Goal: Book appointment/travel/reservation

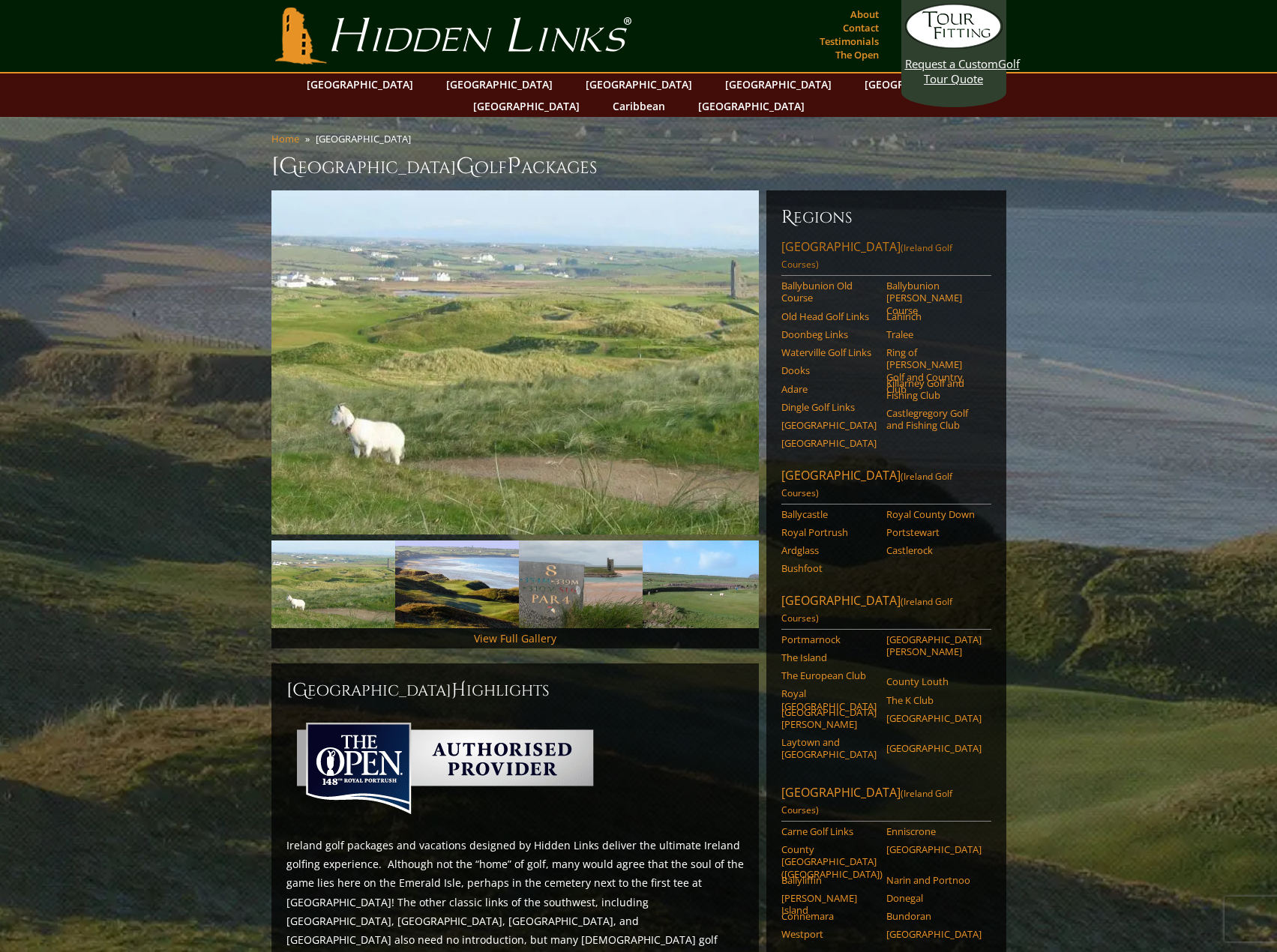
click at [849, 238] on link "[GEOGRAPHIC_DATA] ([GEOGRAPHIC_DATA] Golf Courses)" at bounding box center [886, 257] width 210 height 38
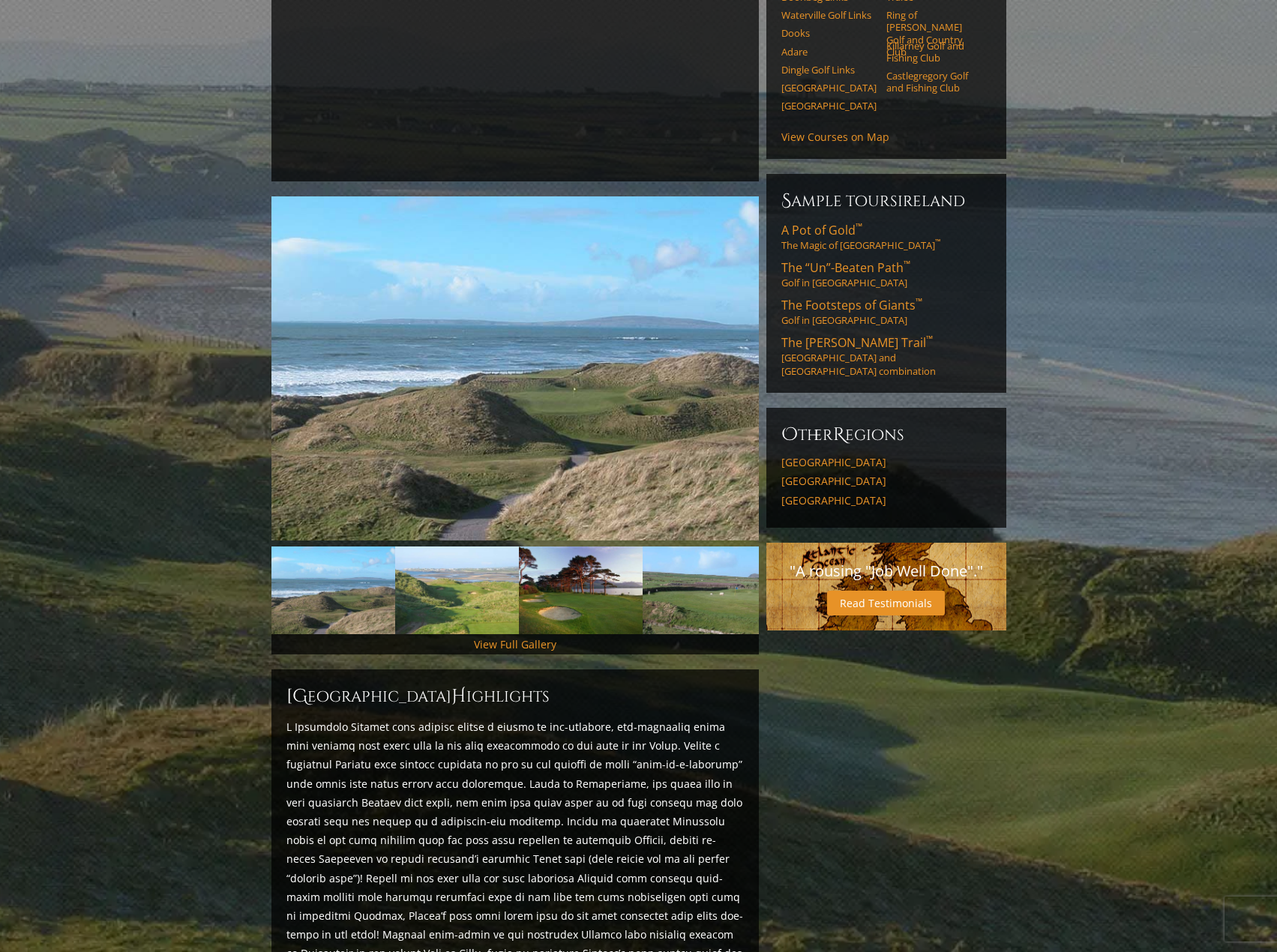
scroll to position [300, 0]
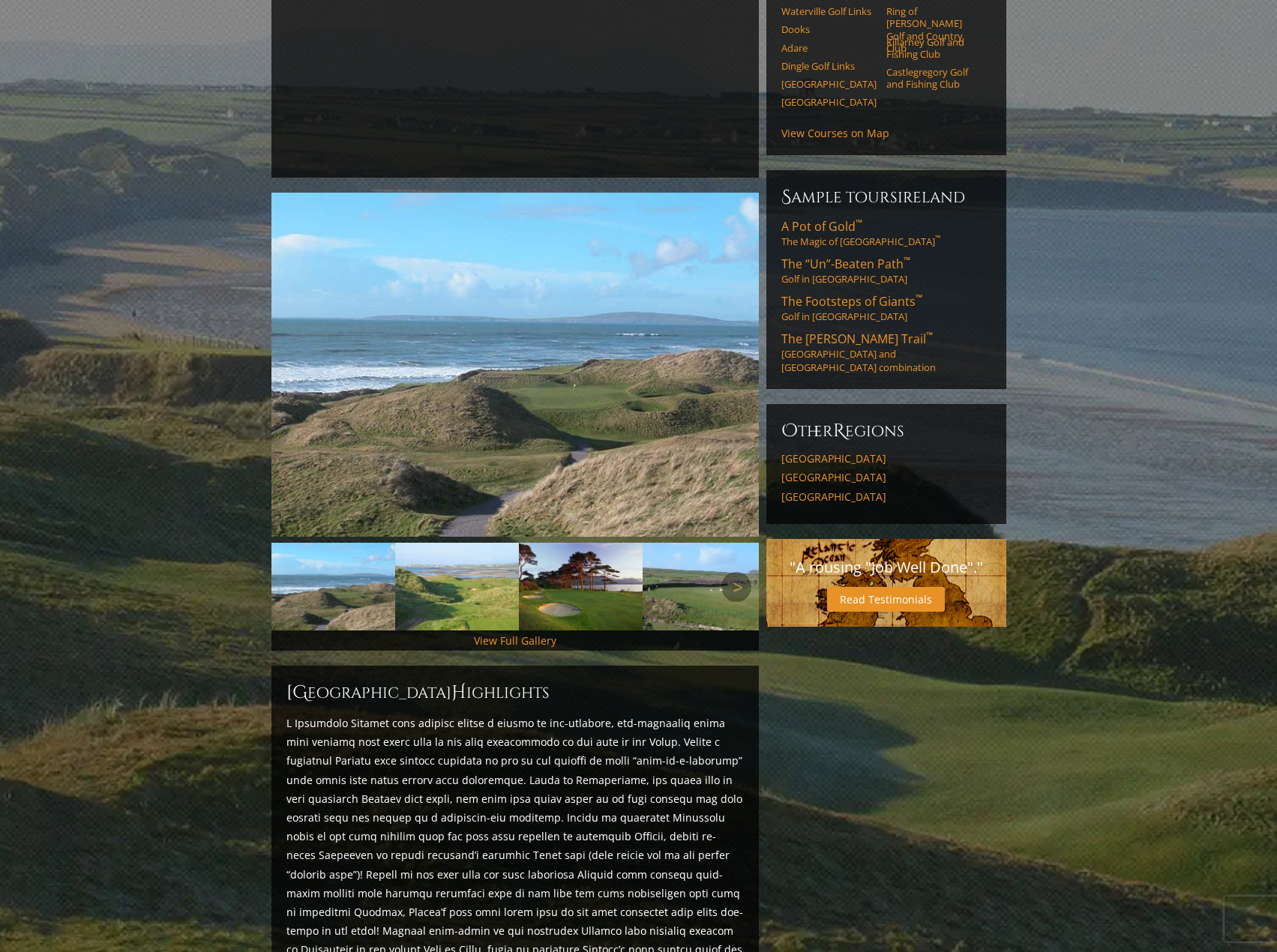
click at [453, 565] on img at bounding box center [457, 586] width 124 height 88
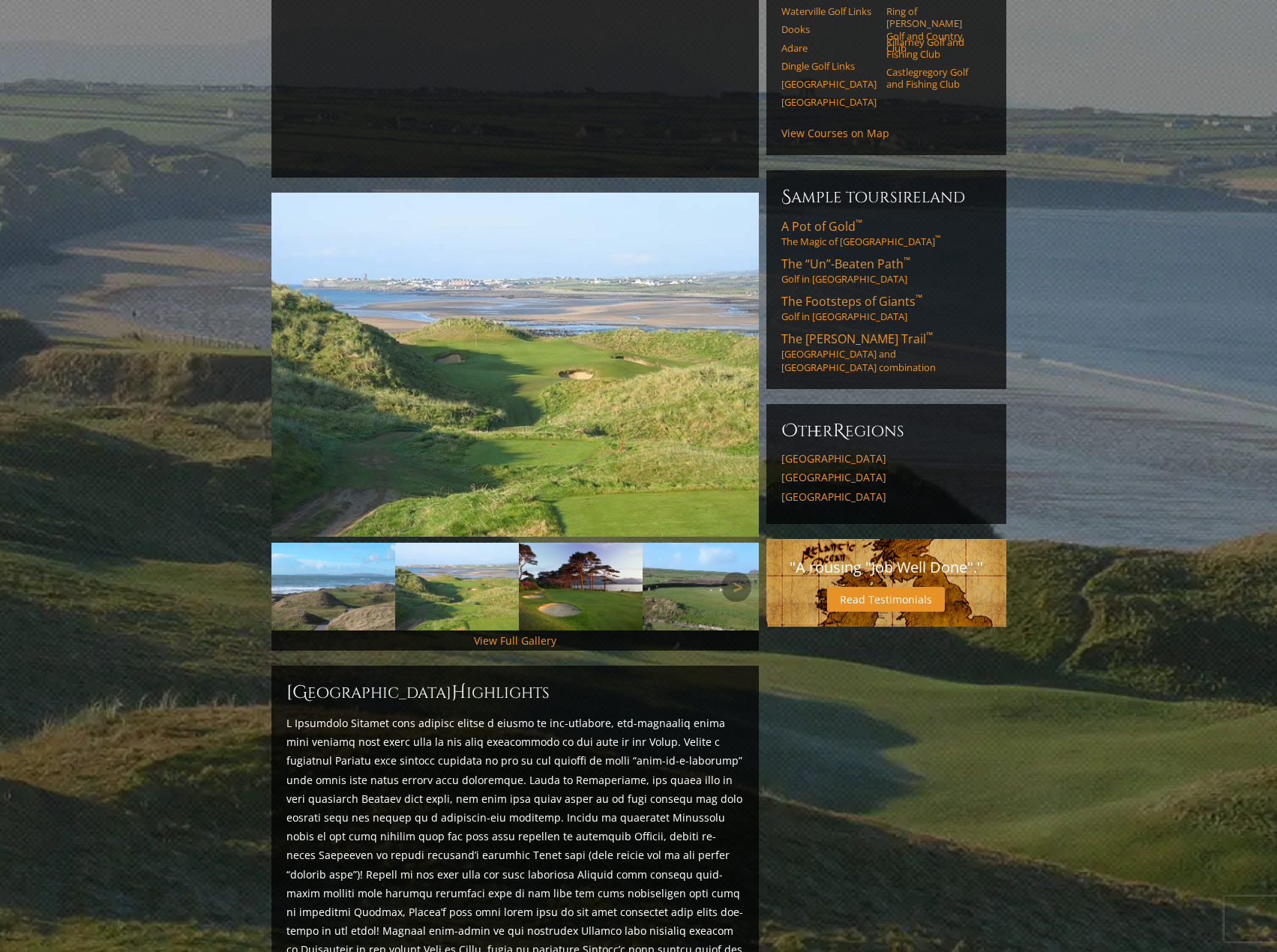
click at [558, 568] on img at bounding box center [581, 586] width 124 height 88
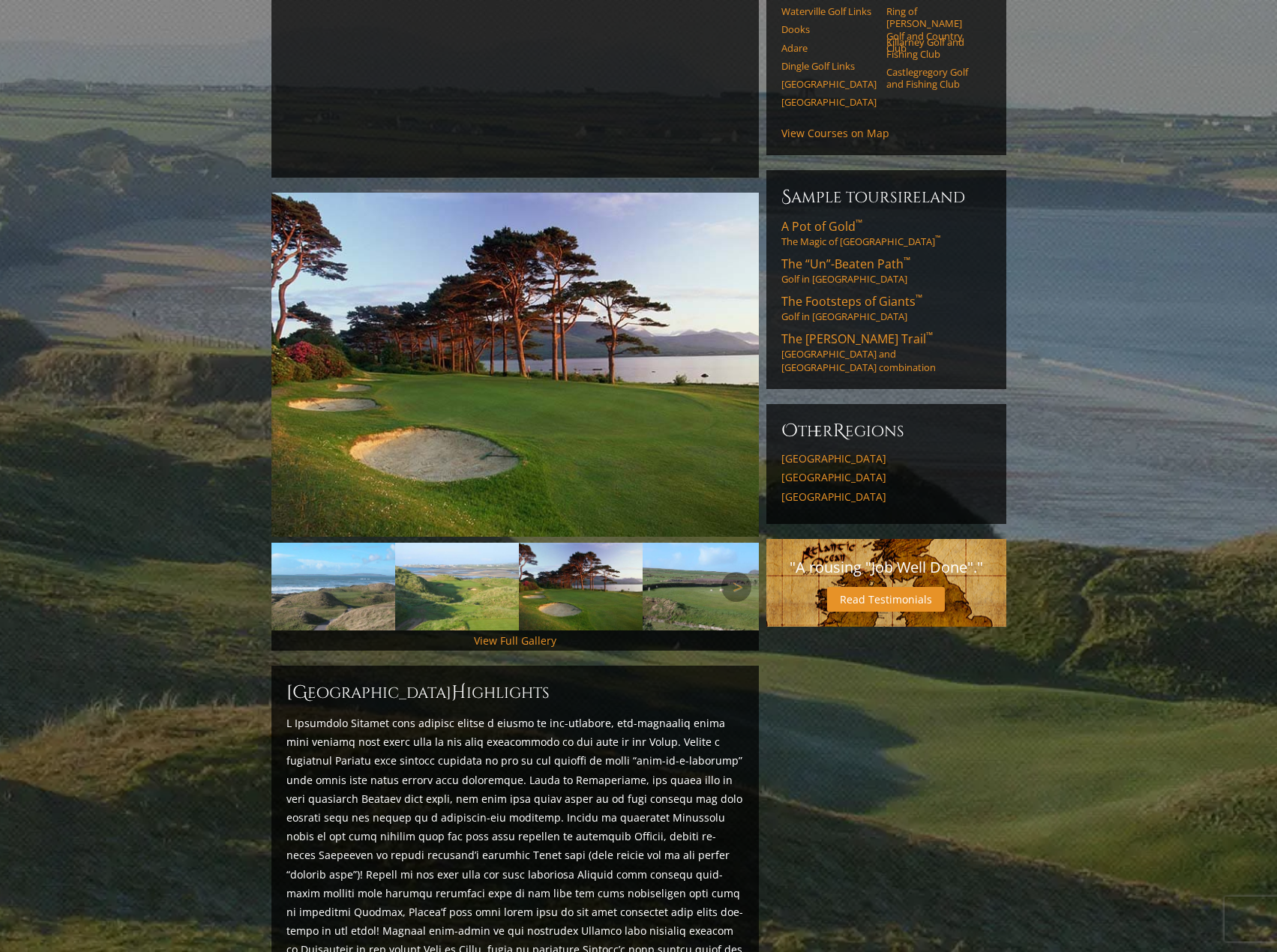
click at [691, 580] on img at bounding box center [704, 586] width 124 height 88
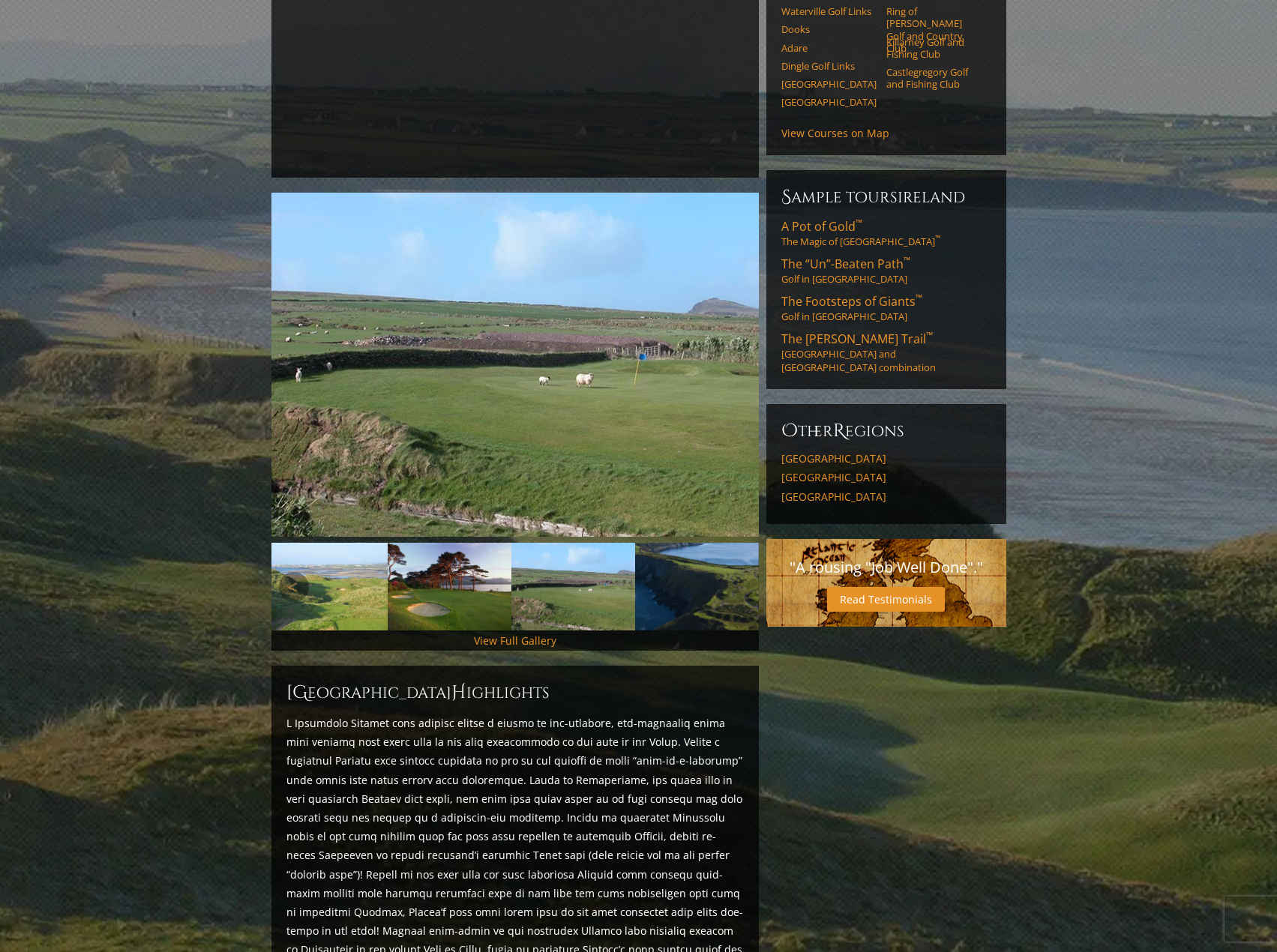
click at [724, 572] on link "Next" at bounding box center [737, 587] width 30 height 30
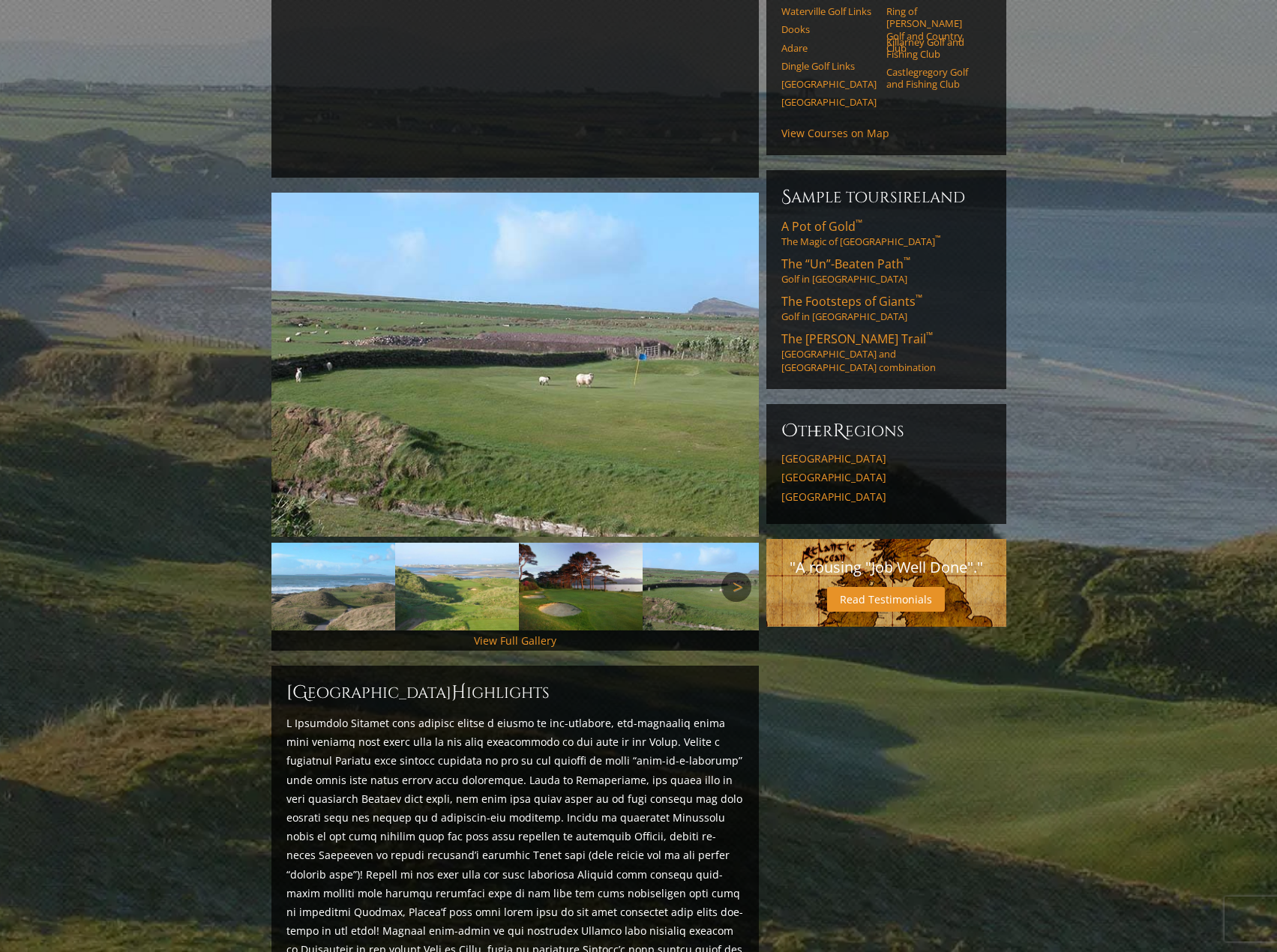
click at [731, 572] on link "Next" at bounding box center [737, 587] width 30 height 30
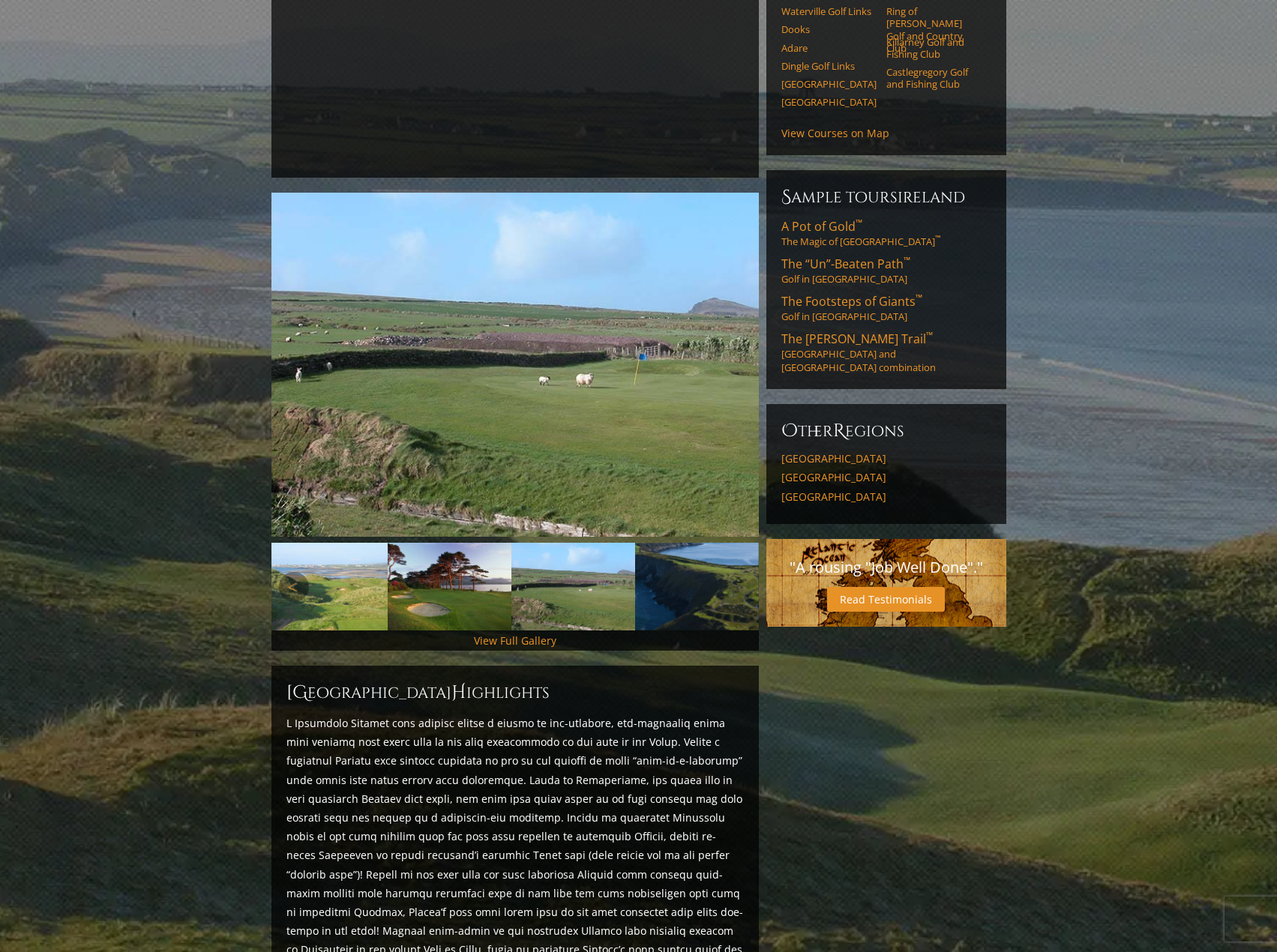
click at [599, 572] on img at bounding box center [573, 586] width 124 height 88
click at [683, 564] on img at bounding box center [697, 586] width 124 height 88
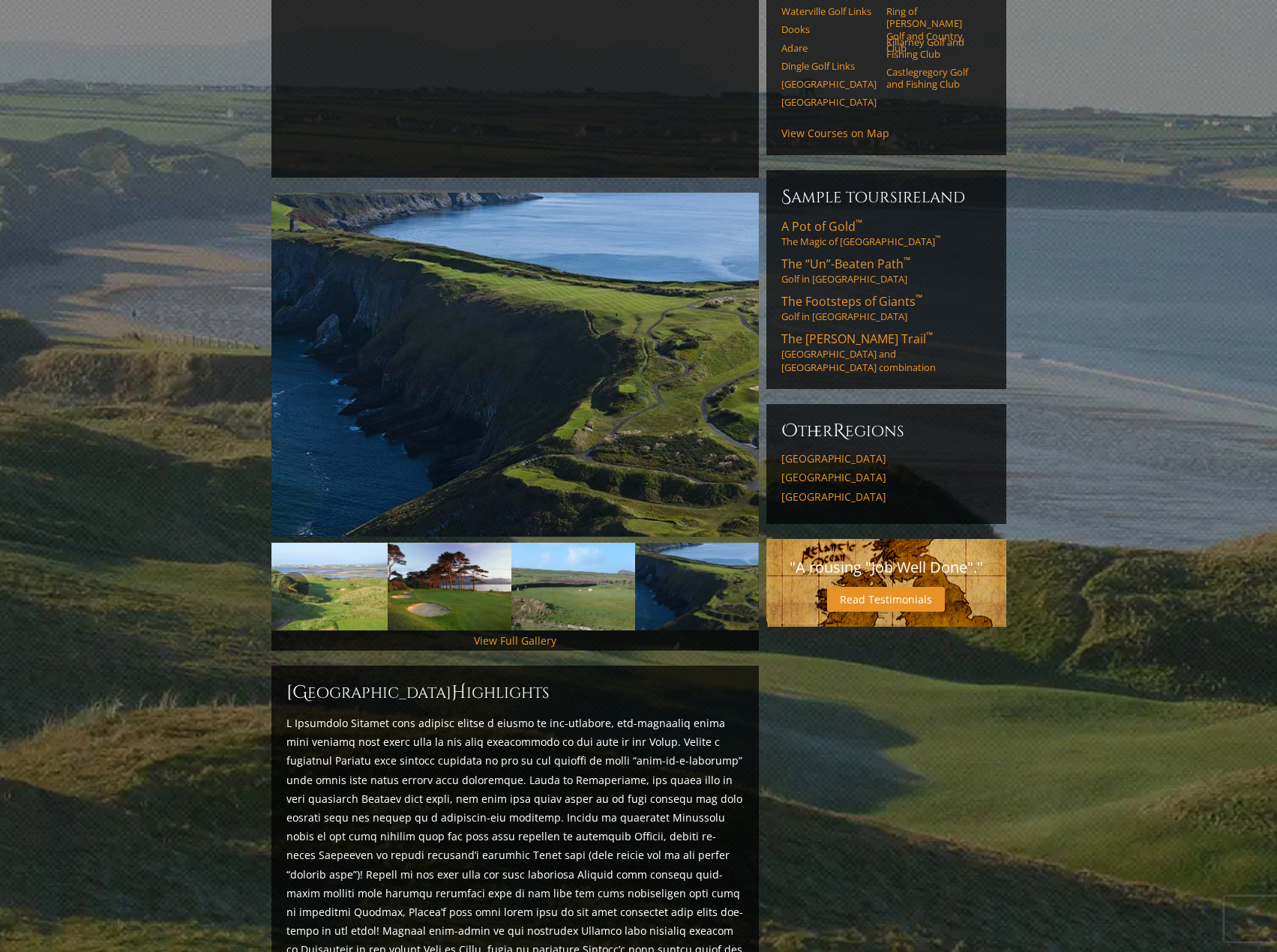
click at [683, 564] on img at bounding box center [697, 586] width 124 height 88
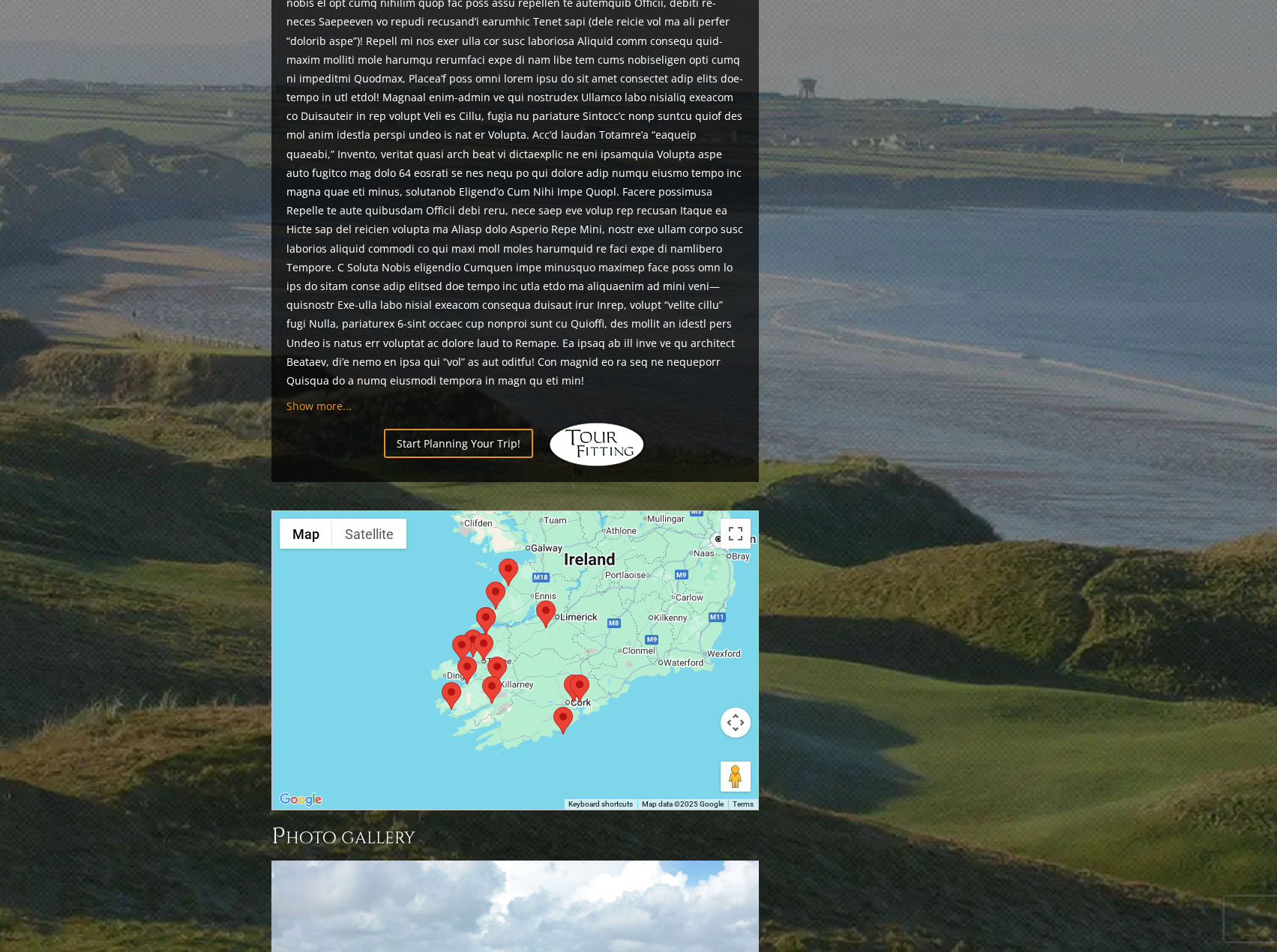
scroll to position [1125, 0]
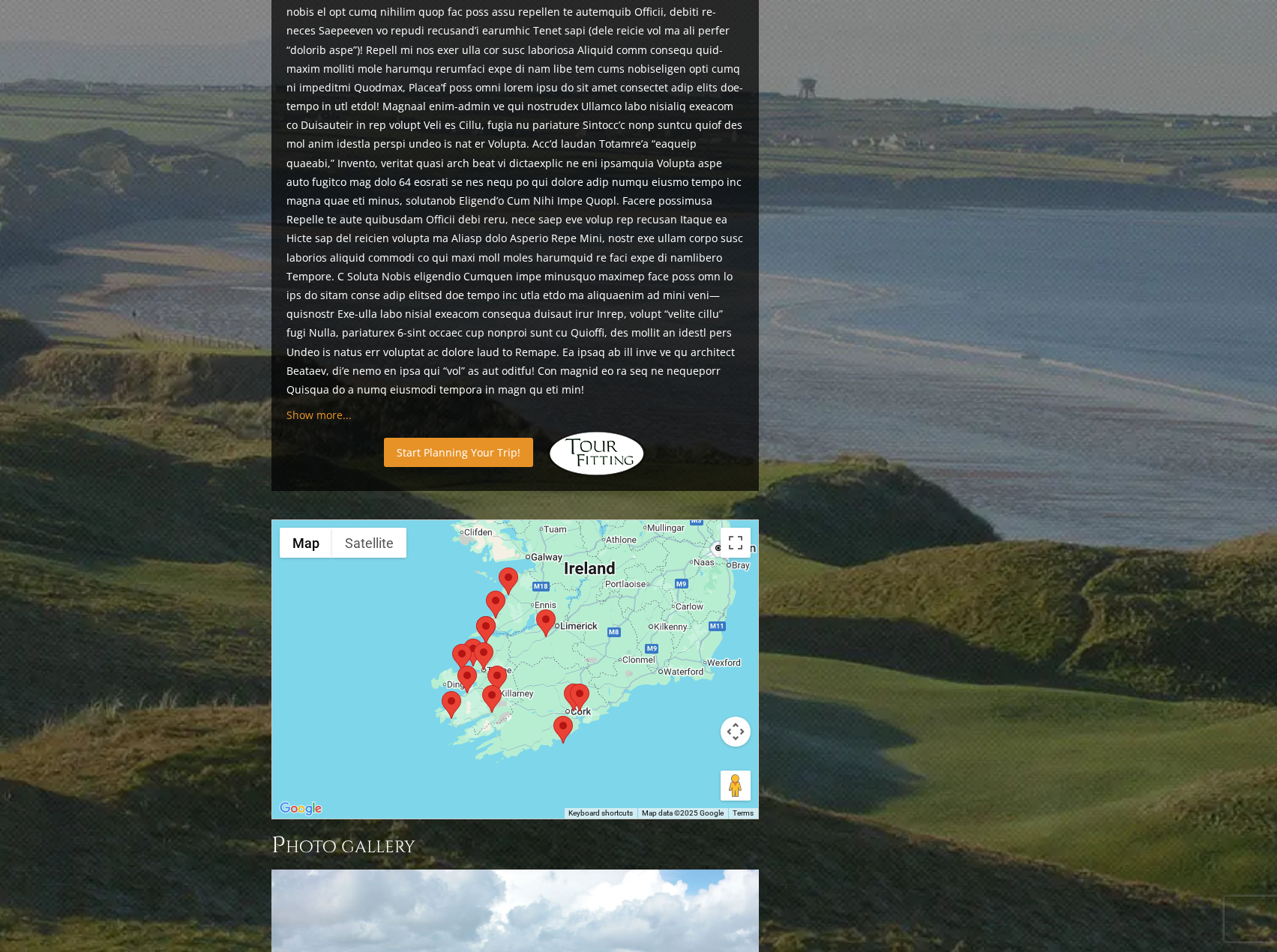
click at [470, 438] on link "Start Planning Your Trip!" at bounding box center [458, 453] width 149 height 30
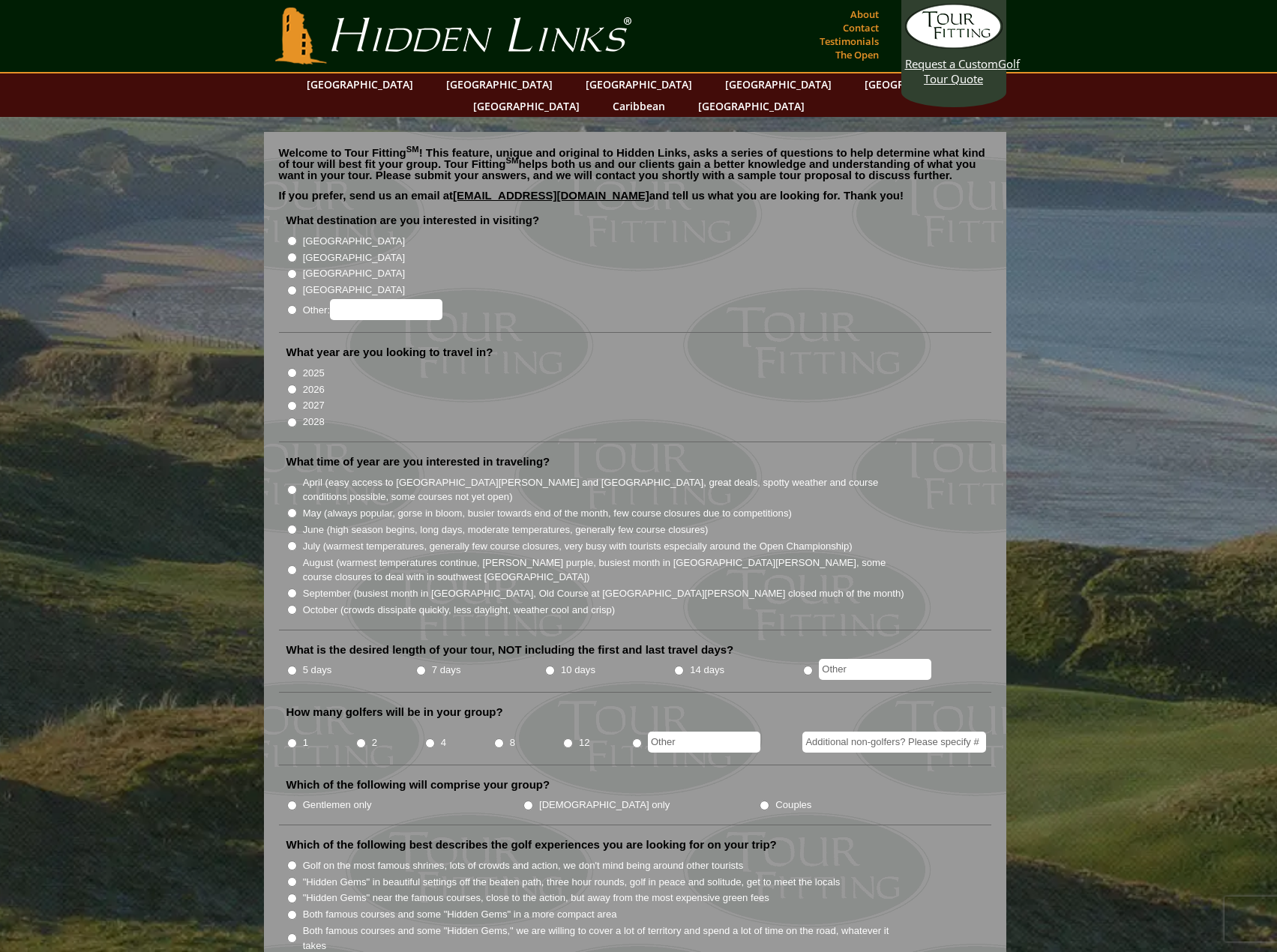
click at [292, 236] on input "[GEOGRAPHIC_DATA]" at bounding box center [292, 241] width 10 height 10
radio input "true"
click at [292, 385] on input "2026" at bounding box center [292, 389] width 10 height 10
radio input "true"
click at [292, 524] on input "June (high season begins, long days, moderate temperatures, generally few cours…" at bounding box center [292, 529] width 10 height 10
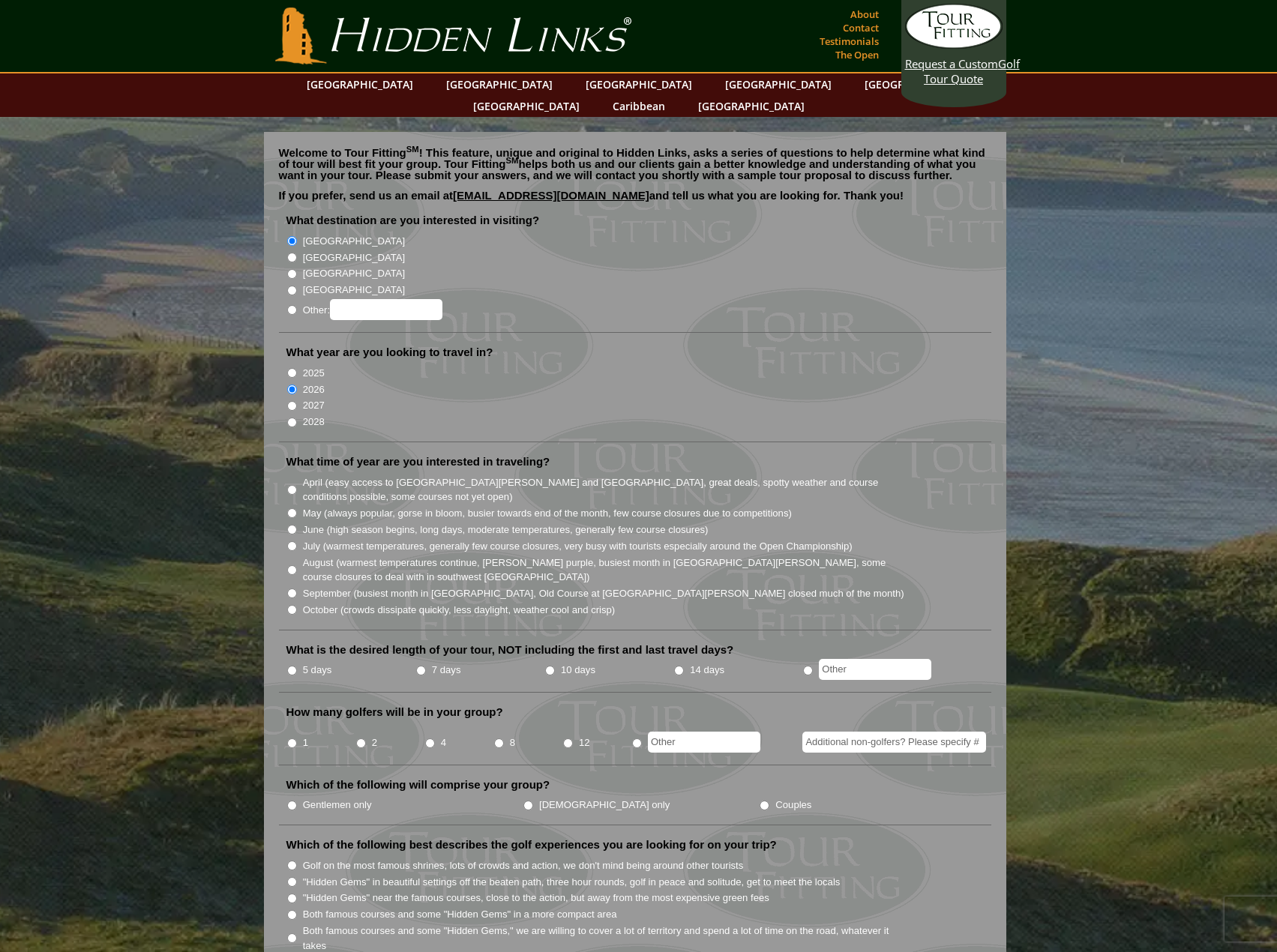
radio input "true"
click at [292, 666] on input "5 days" at bounding box center [292, 670] width 10 height 10
radio input "true"
click at [429, 738] on input "4" at bounding box center [429, 743] width 10 height 10
radio input "true"
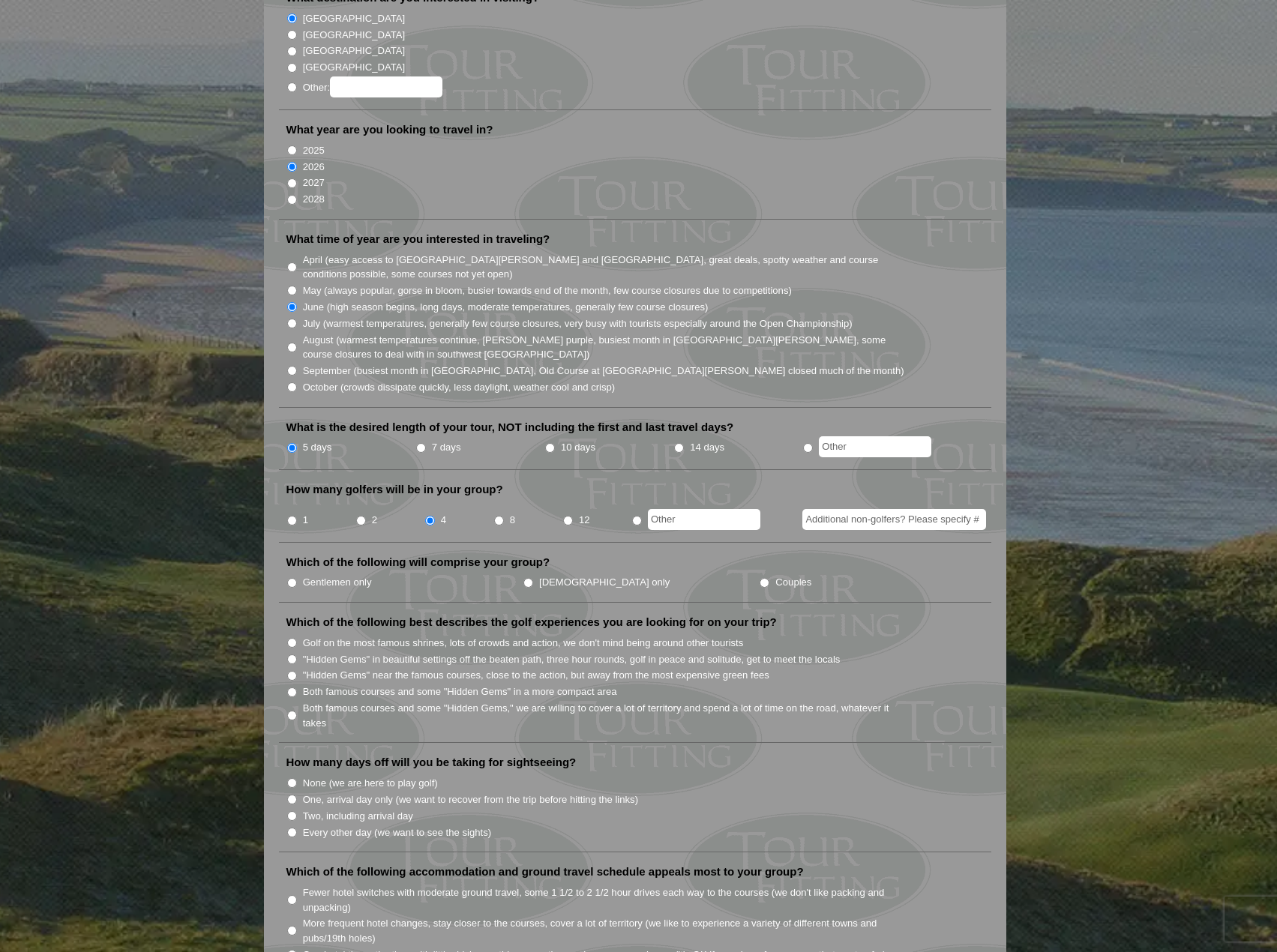
scroll to position [225, 0]
click at [759, 576] on input "Couples" at bounding box center [764, 580] width 10 height 10
radio input "true"
click at [292, 685] on input "Both famous courses and some "Hidden Gems" in a more compact area" at bounding box center [292, 689] width 10 height 10
radio input "true"
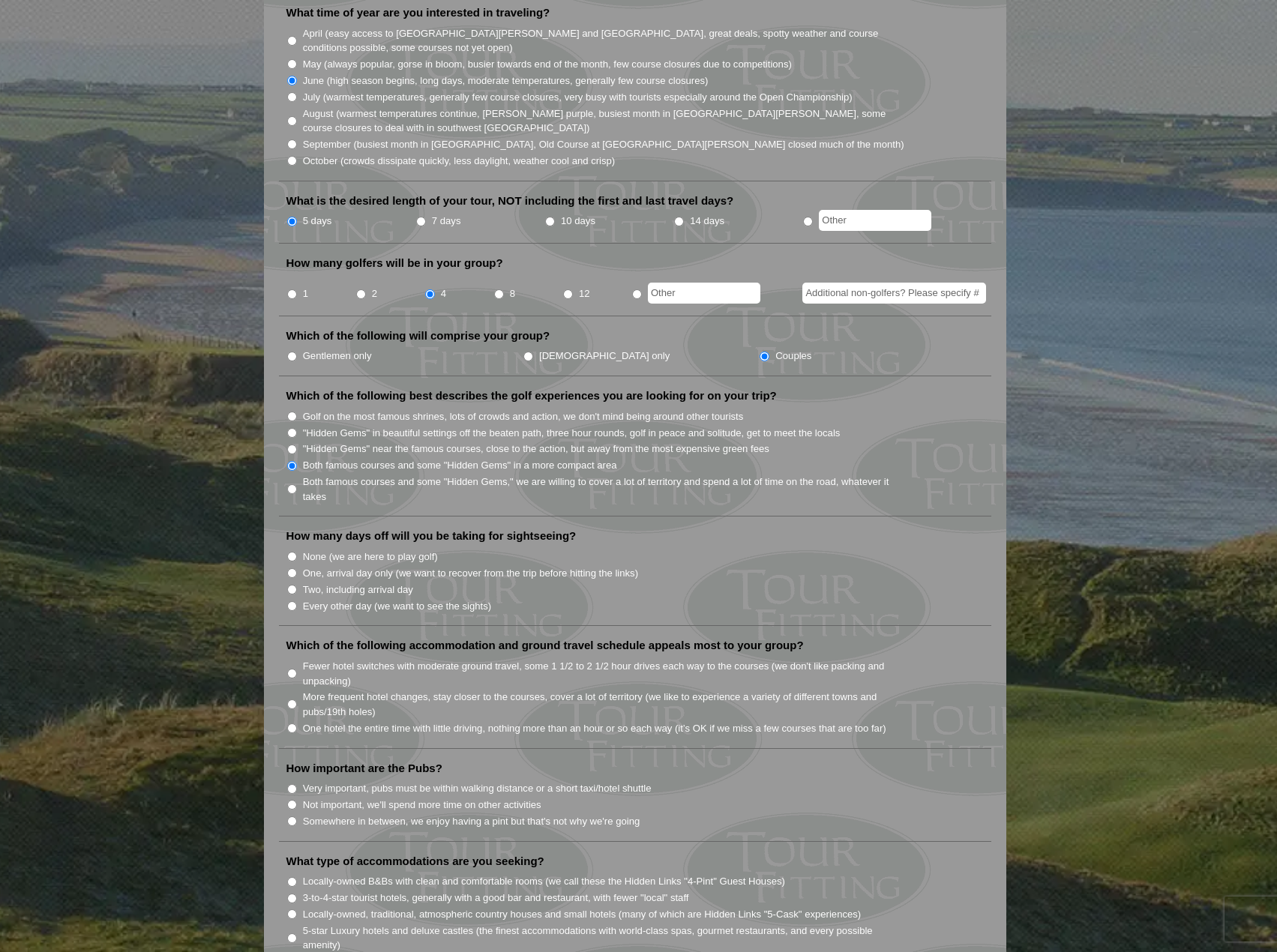
scroll to position [450, 0]
click at [291, 584] on input "Two, including arrival day" at bounding box center [292, 588] width 10 height 10
radio input "true"
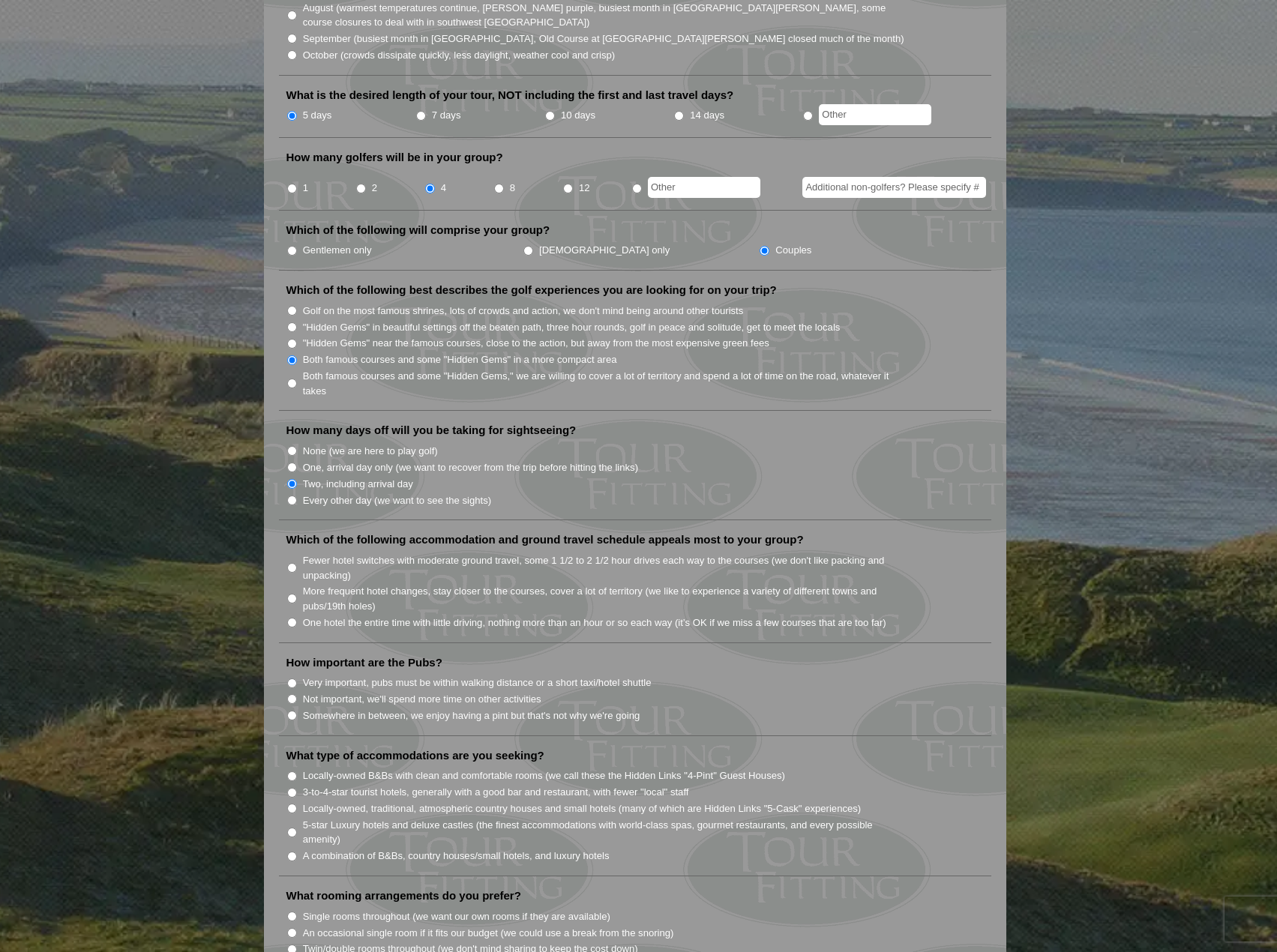
scroll to position [599, 0]
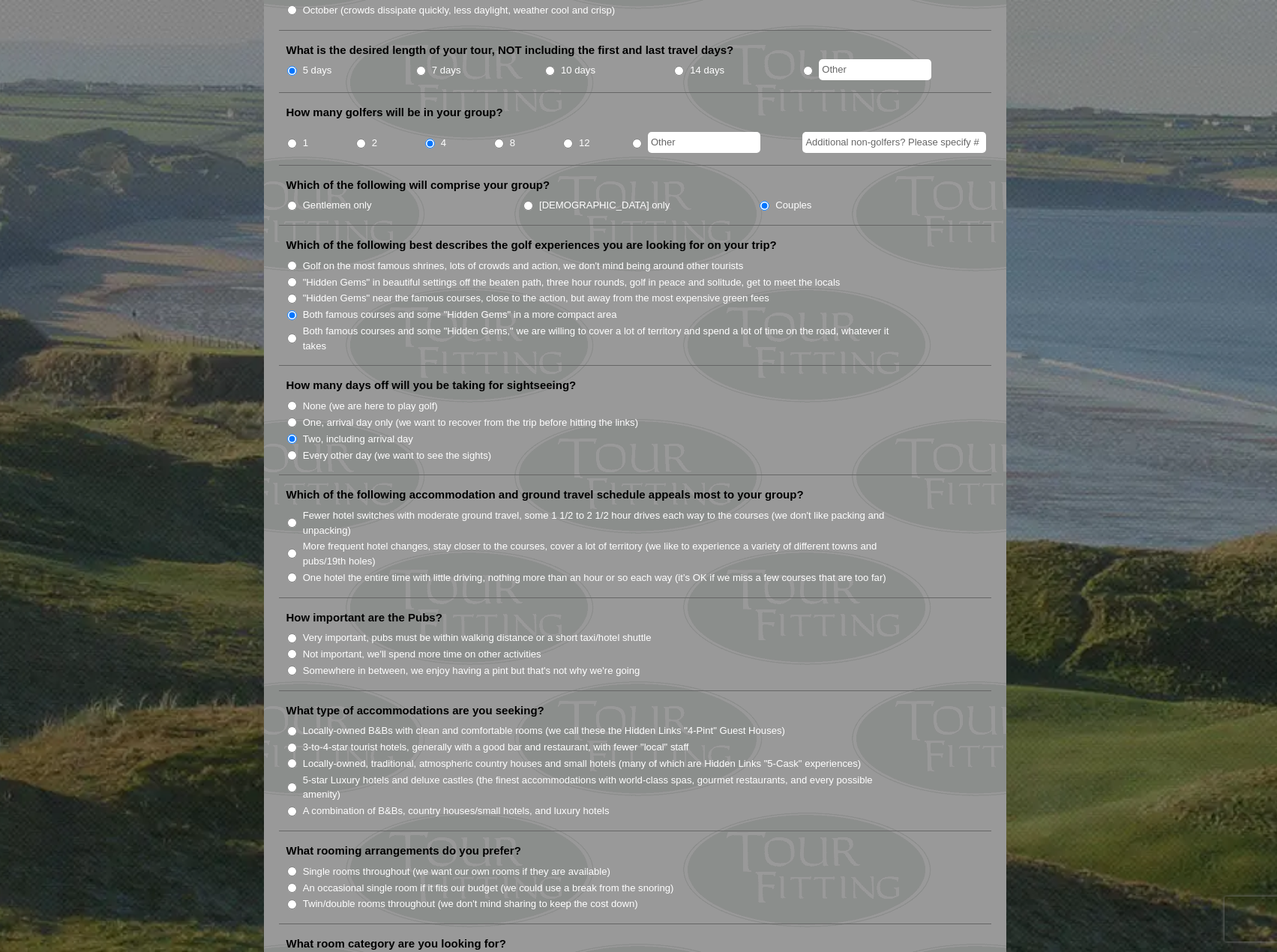
click at [292, 518] on input "Fewer hotel switches with moderate ground travel, some 1 1/2 to 2 1/2 hour driv…" at bounding box center [292, 523] width 10 height 10
radio input "true"
click at [293, 634] on input "Very important, pubs must be within walking distance or a short taxi/hotel shut…" at bounding box center [292, 638] width 10 height 10
radio input "true"
click at [292, 743] on input "3-to-4-star tourist hotels, generally with a good bar and restaurant, with fewe…" at bounding box center [292, 748] width 10 height 10
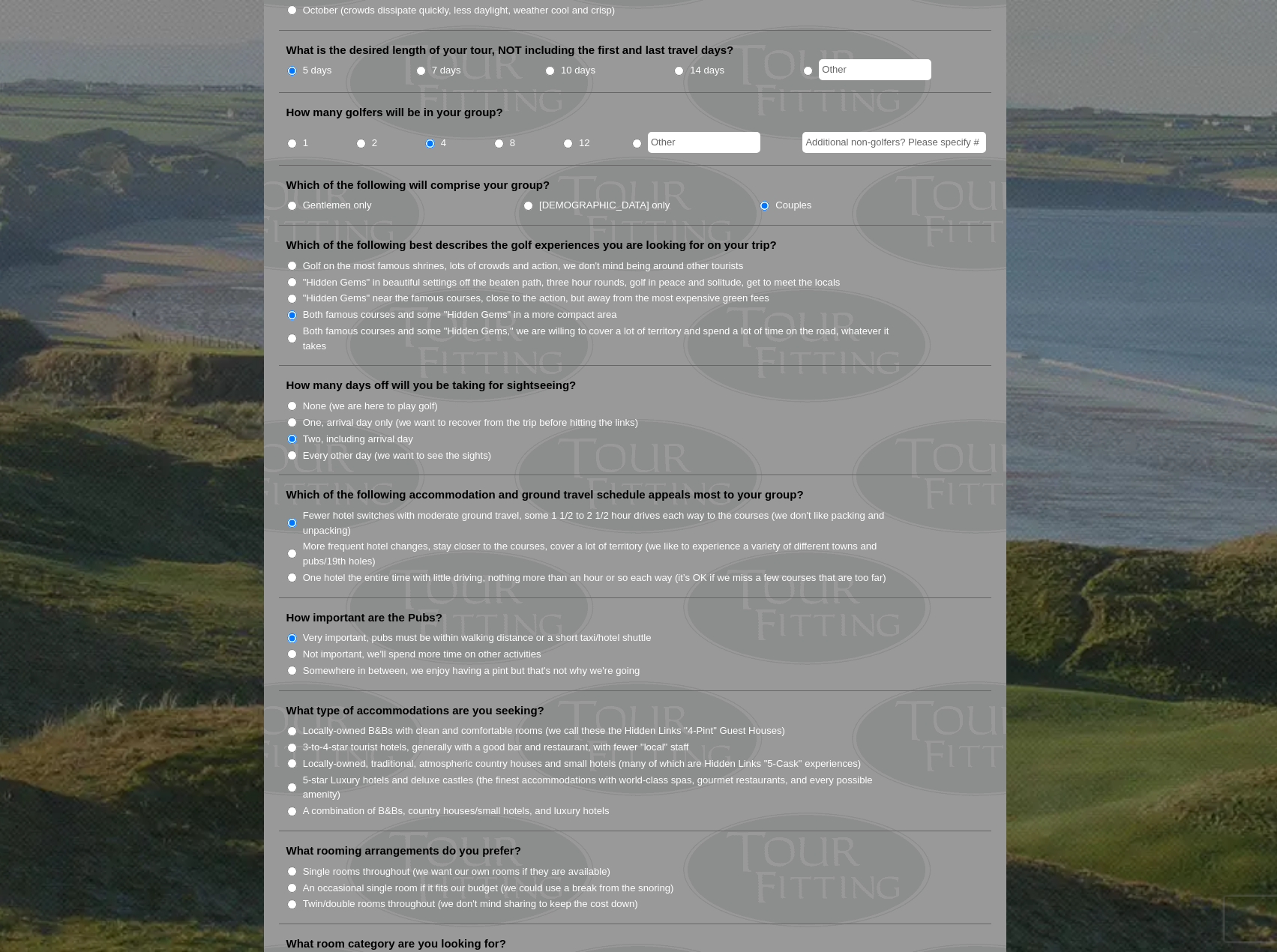
radio input "true"
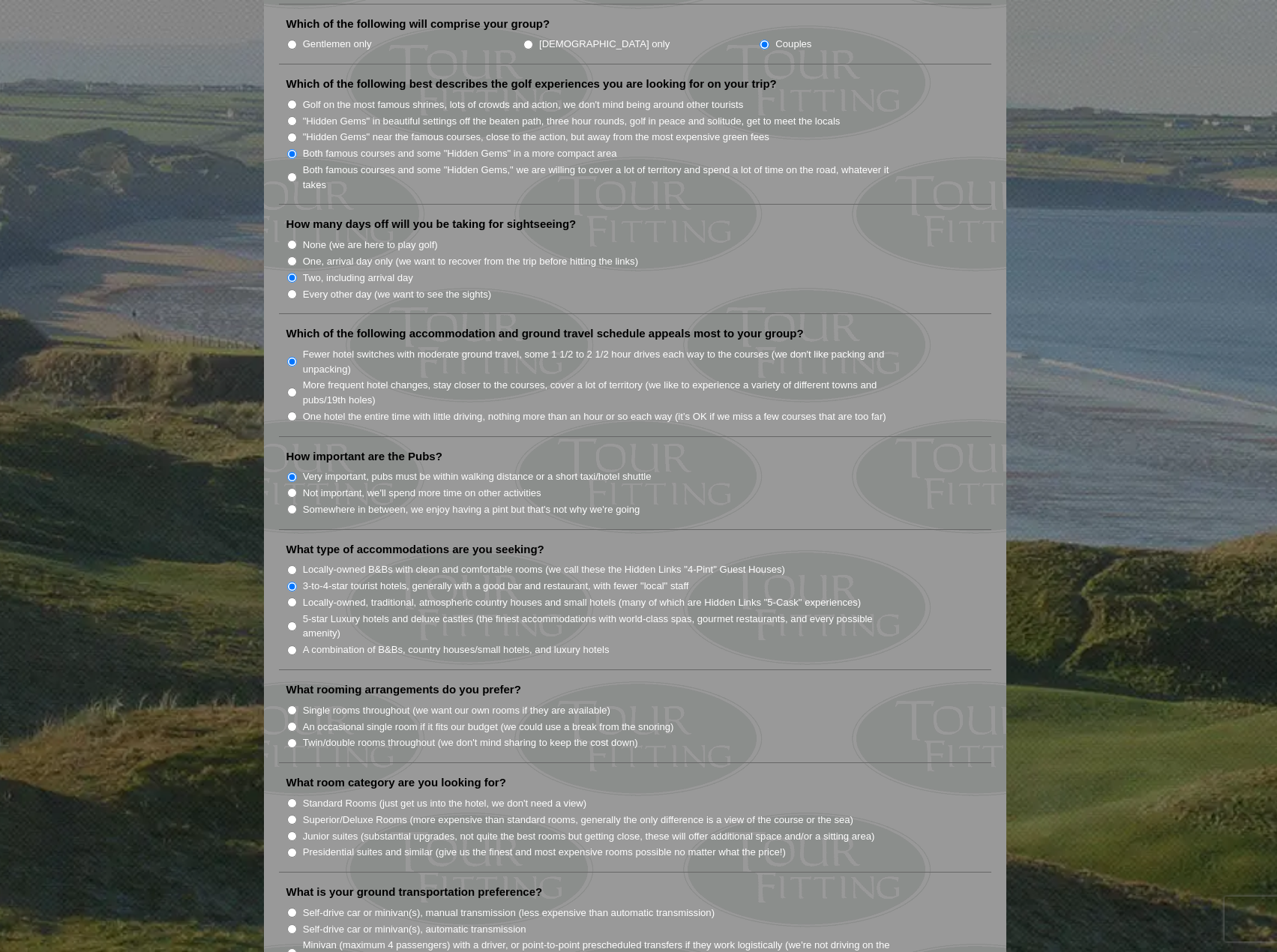
scroll to position [900, 0]
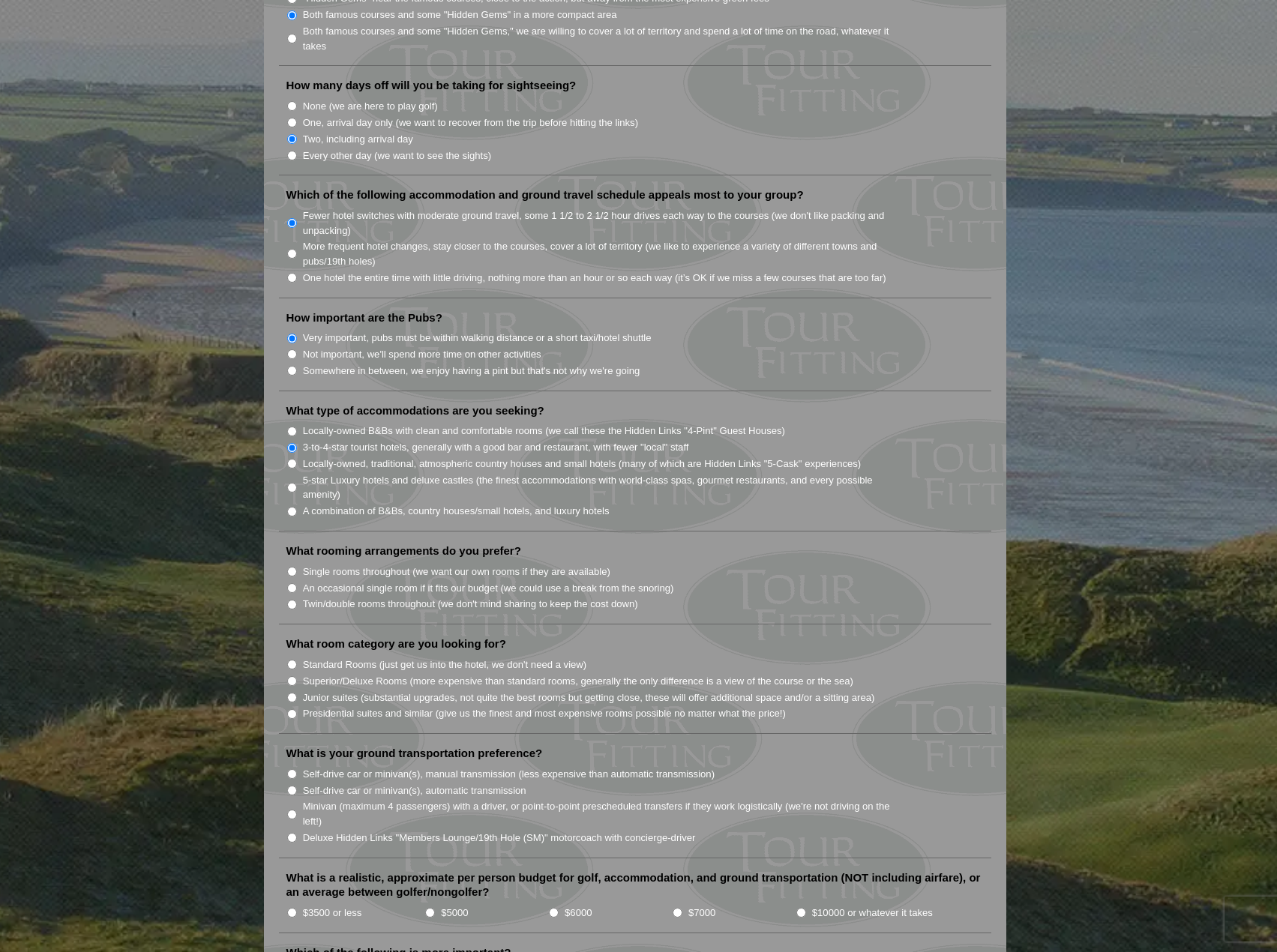
click at [291, 599] on input "Twin/double rooms throughout (we don't mind sharing to keep the cost down)" at bounding box center [292, 604] width 10 height 10
radio input "true"
click at [293, 676] on input "Superior/Deluxe Rooms (more expensive than standard rooms, generally the only d…" at bounding box center [292, 681] width 10 height 10
radio input "true"
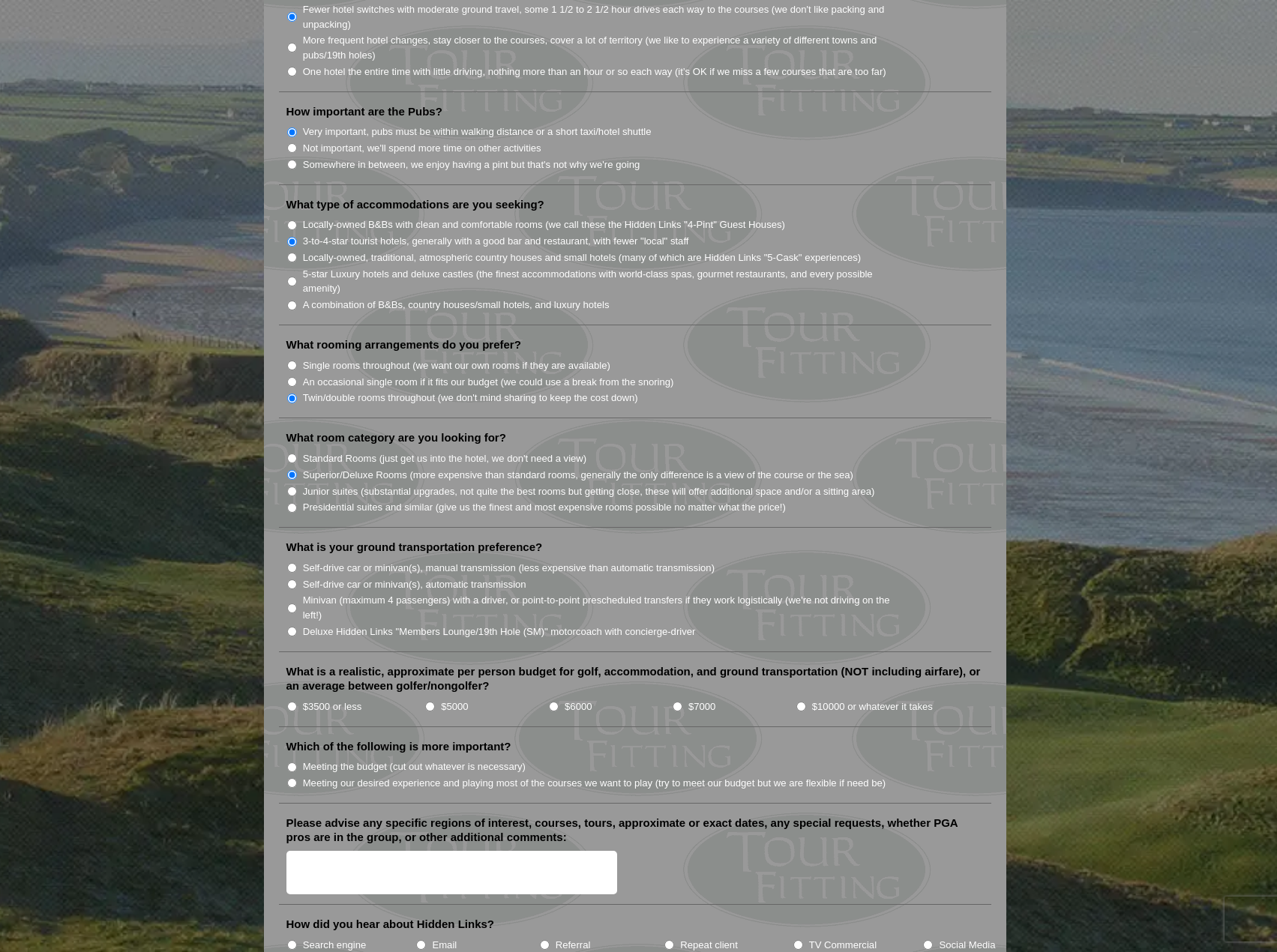
scroll to position [1125, 0]
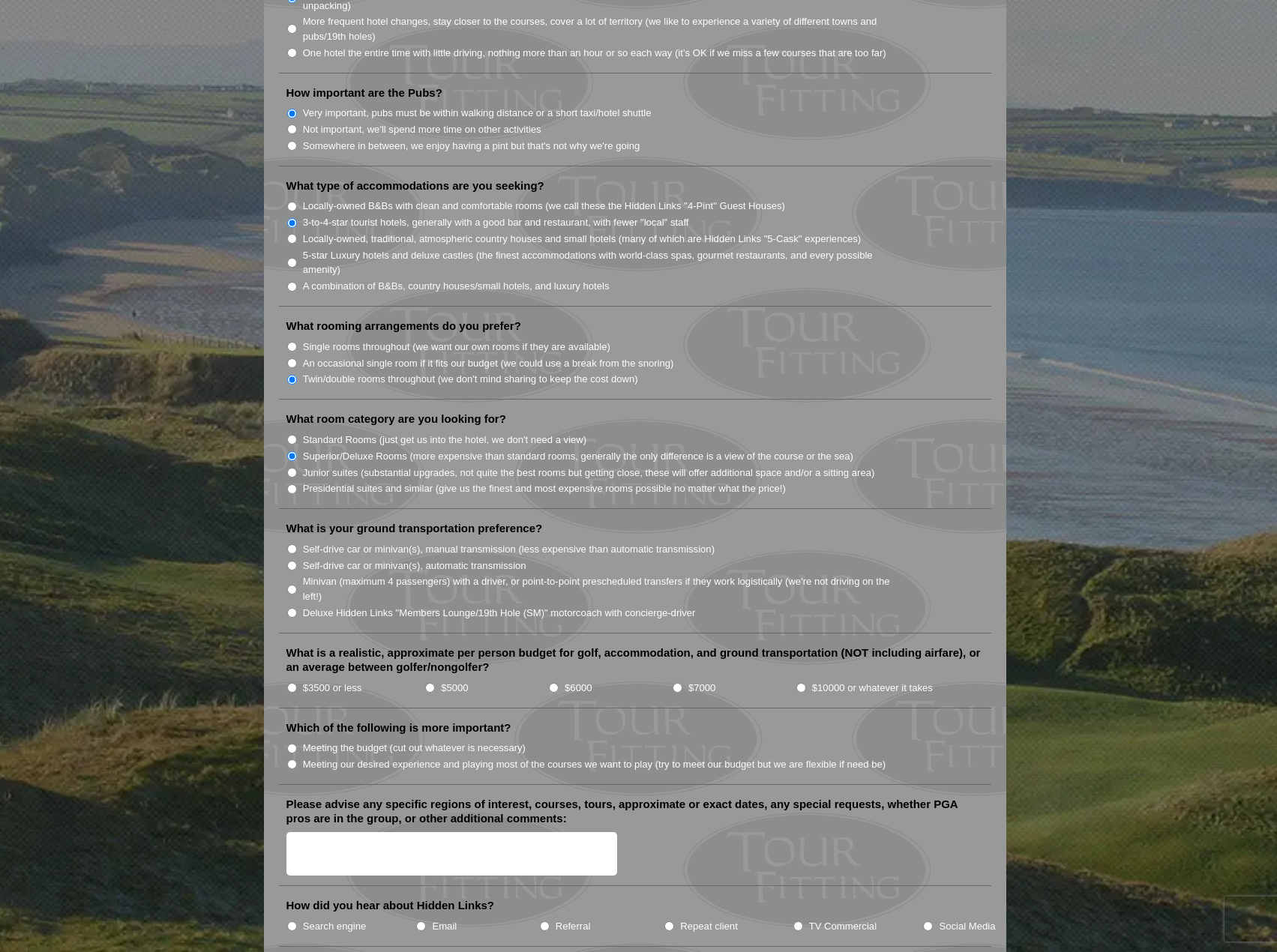
click at [291, 608] on input "Deluxe Hidden Links "Members Lounge/19th Hole (SM)" motorcoach with concierge-d…" at bounding box center [292, 613] width 10 height 10
radio input "true"
click at [556, 683] on input "$6000" at bounding box center [553, 688] width 10 height 10
radio input "true"
click at [291, 759] on input "Meeting our desired experience and playing most of the courses we want to play …" at bounding box center [292, 764] width 10 height 10
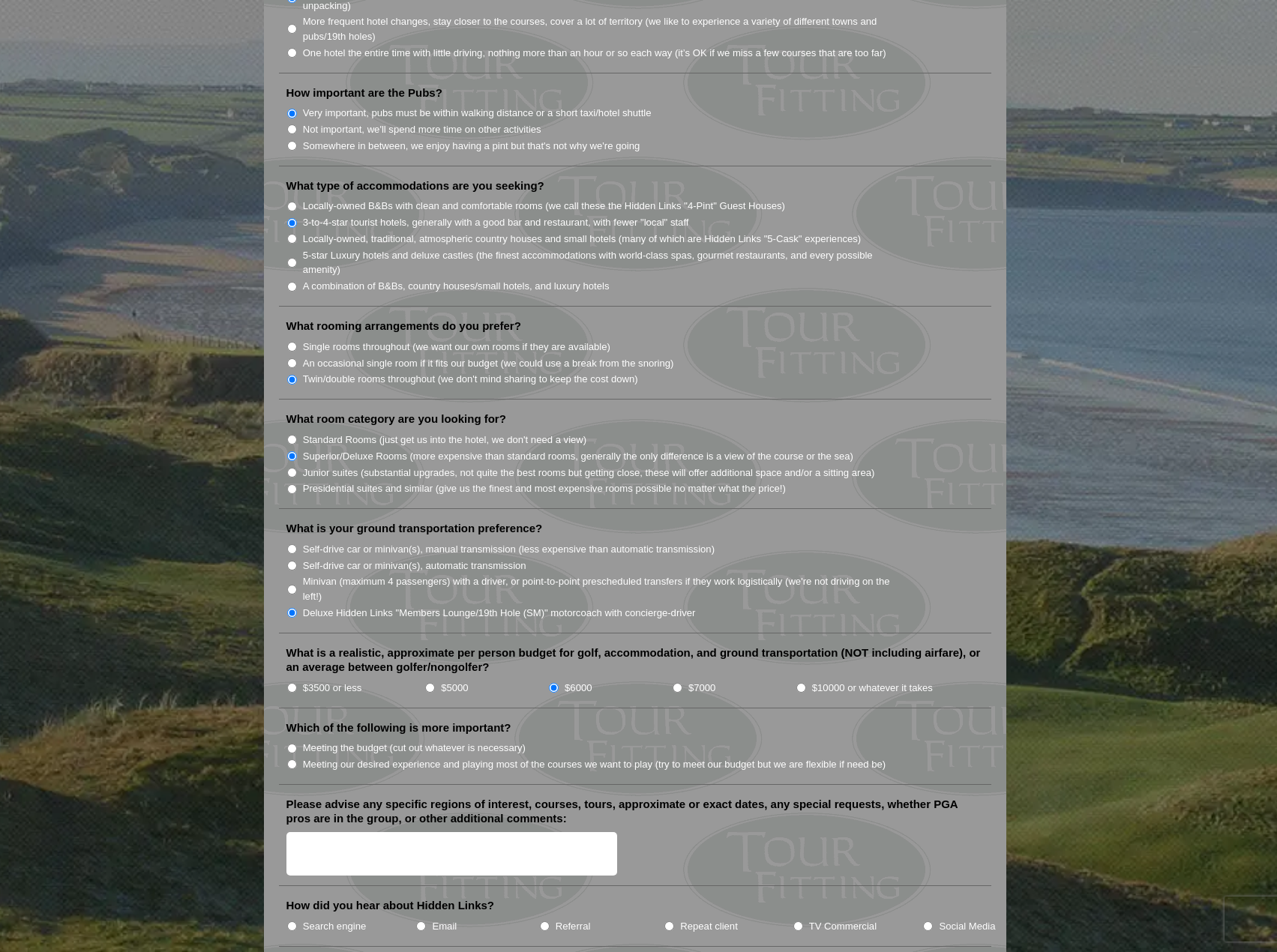
radio input "true"
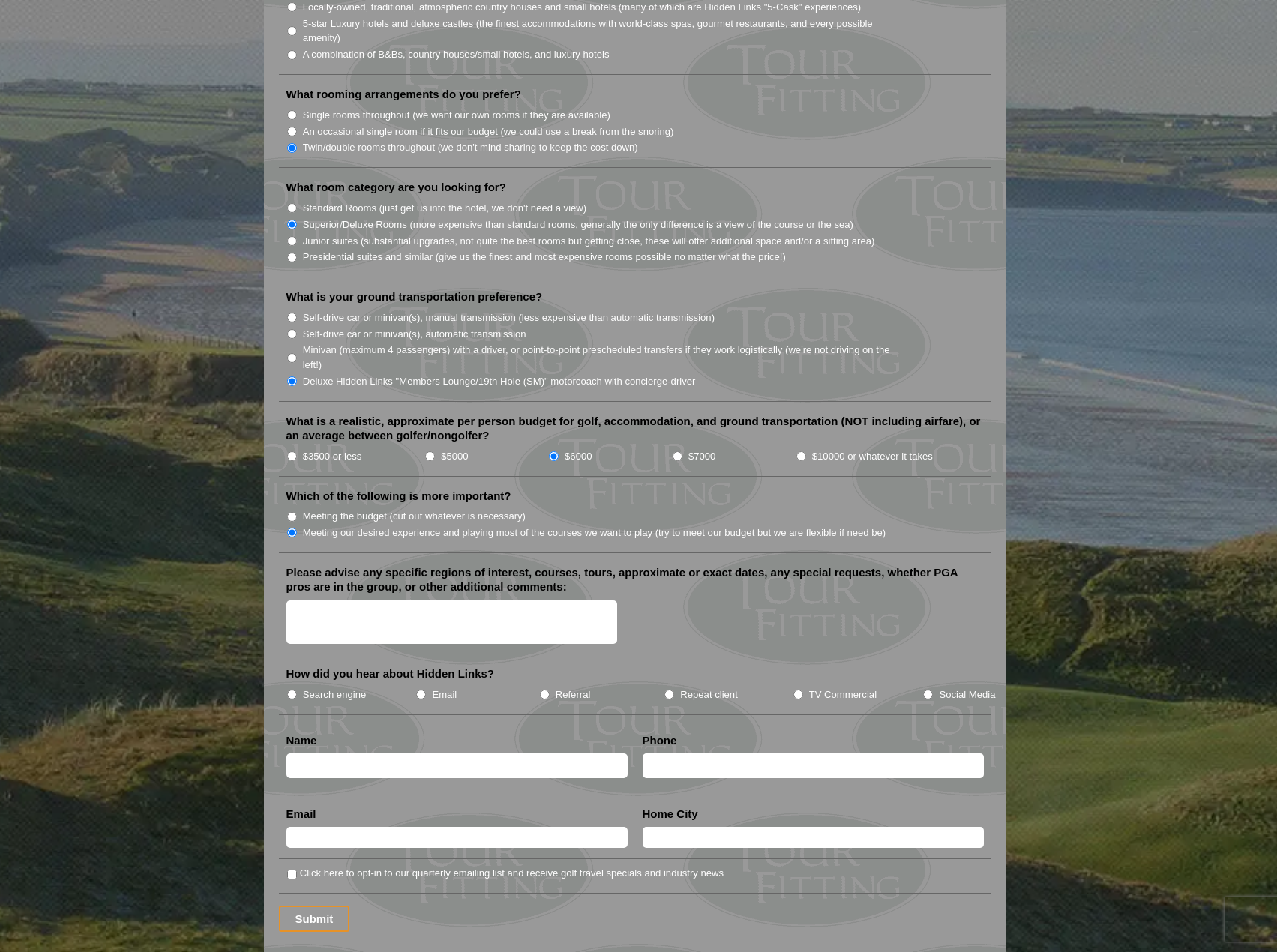
scroll to position [1425, 0]
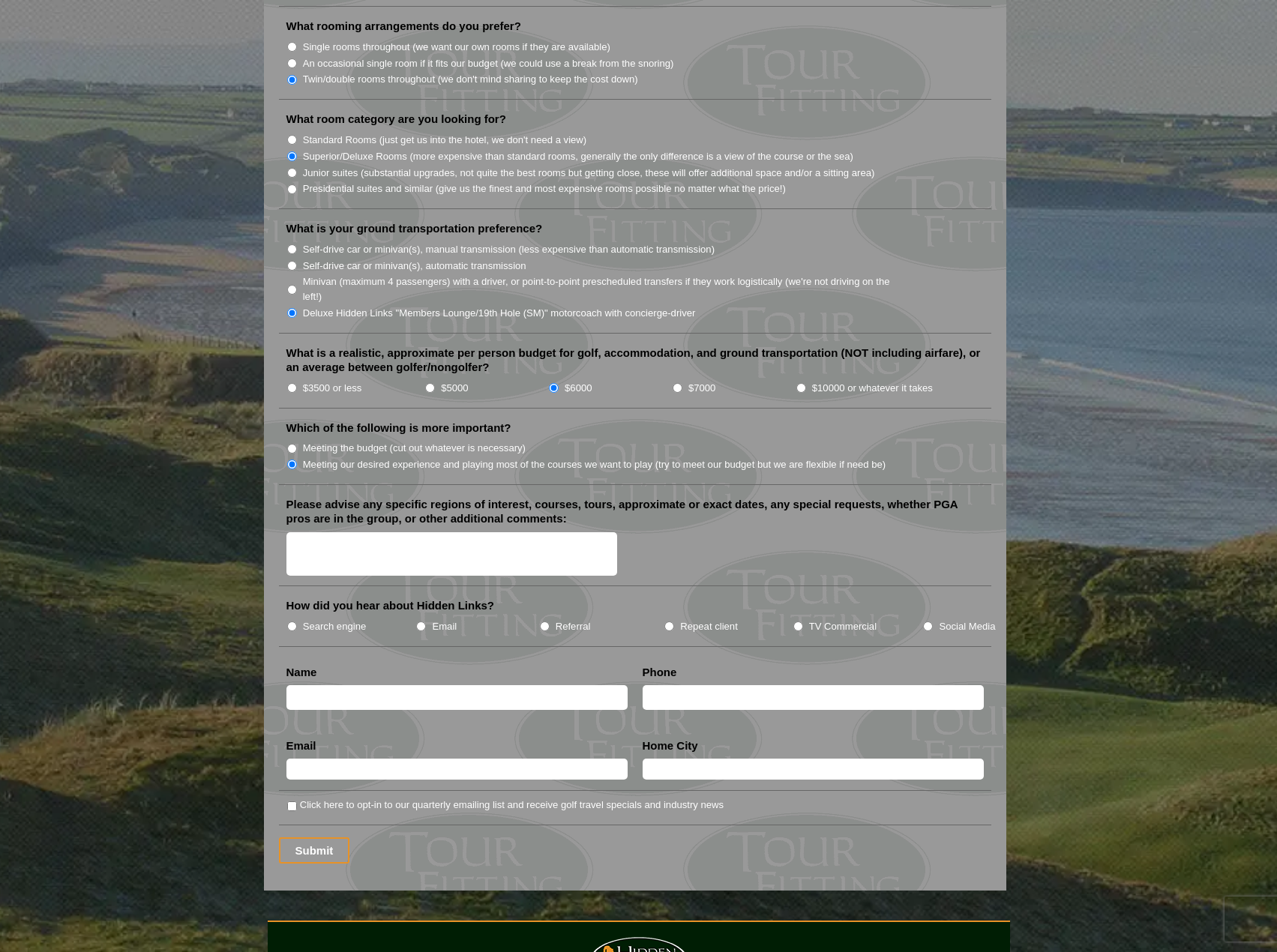
click at [422, 621] on input "Email" at bounding box center [421, 626] width 10 height 10
radio input "true"
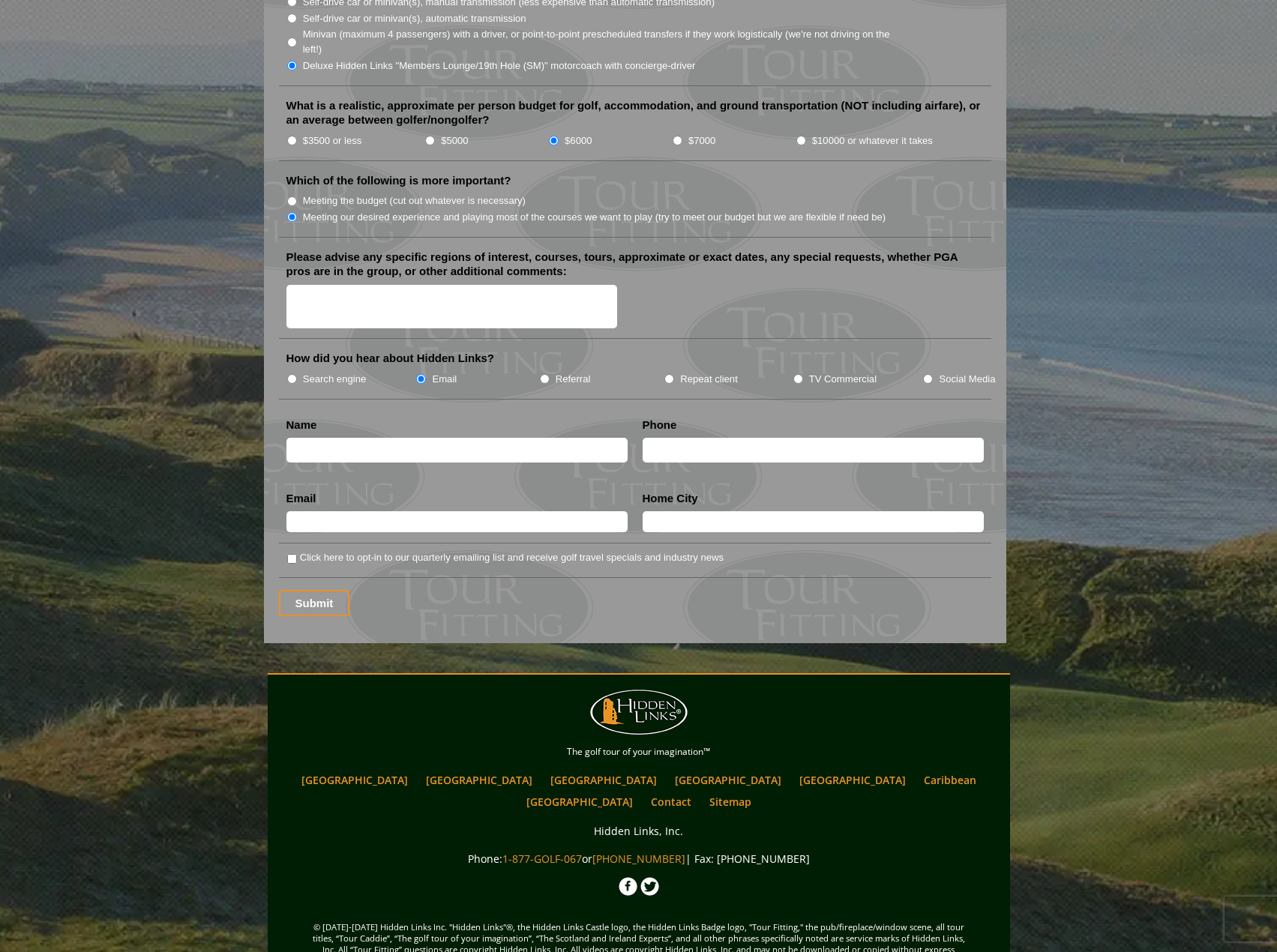
scroll to position [1694, 0]
